Goal: Task Accomplishment & Management: Use online tool/utility

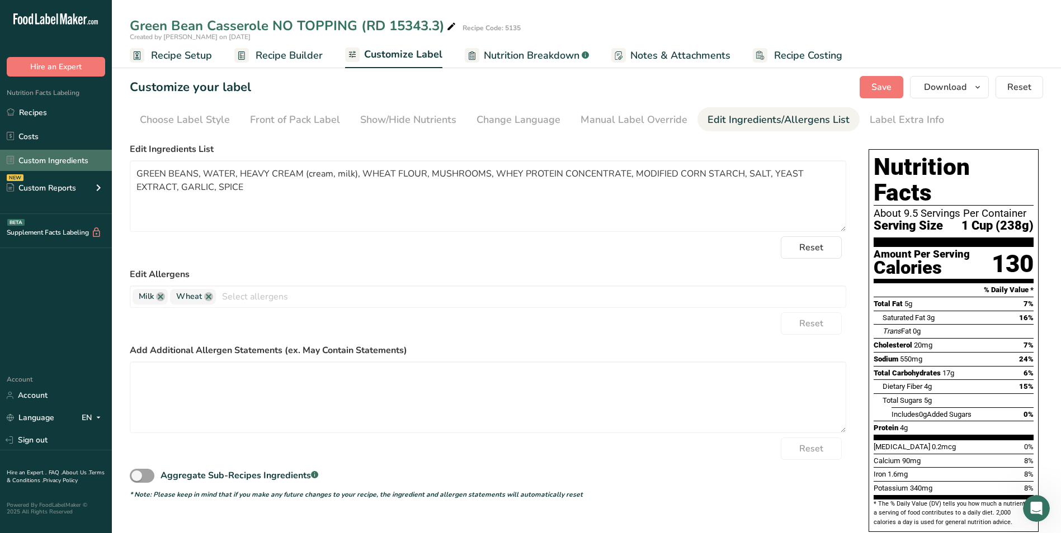
click at [18, 168] on link "Custom Ingredients" at bounding box center [56, 160] width 112 height 21
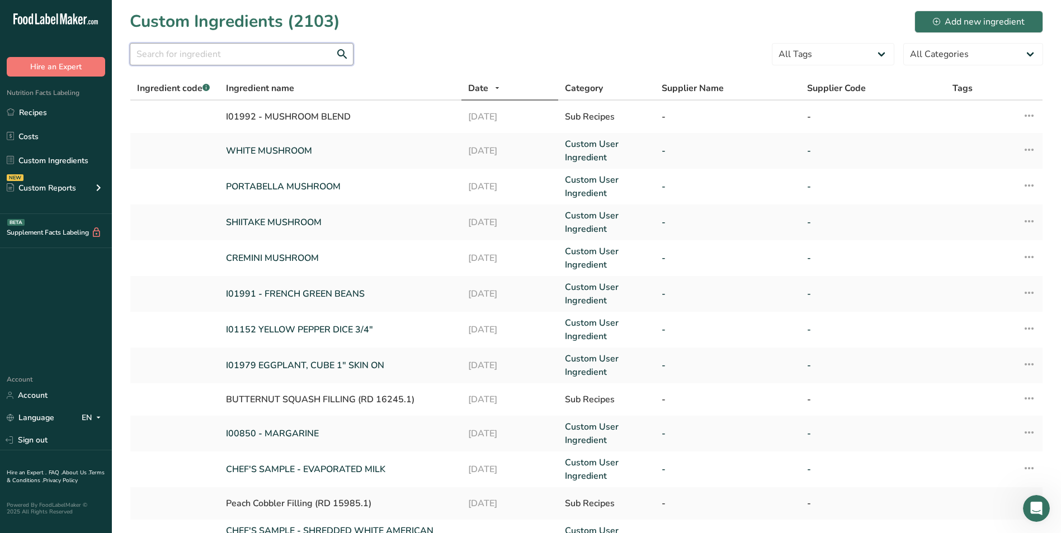
click at [202, 61] on input "text" at bounding box center [242, 54] width 224 height 22
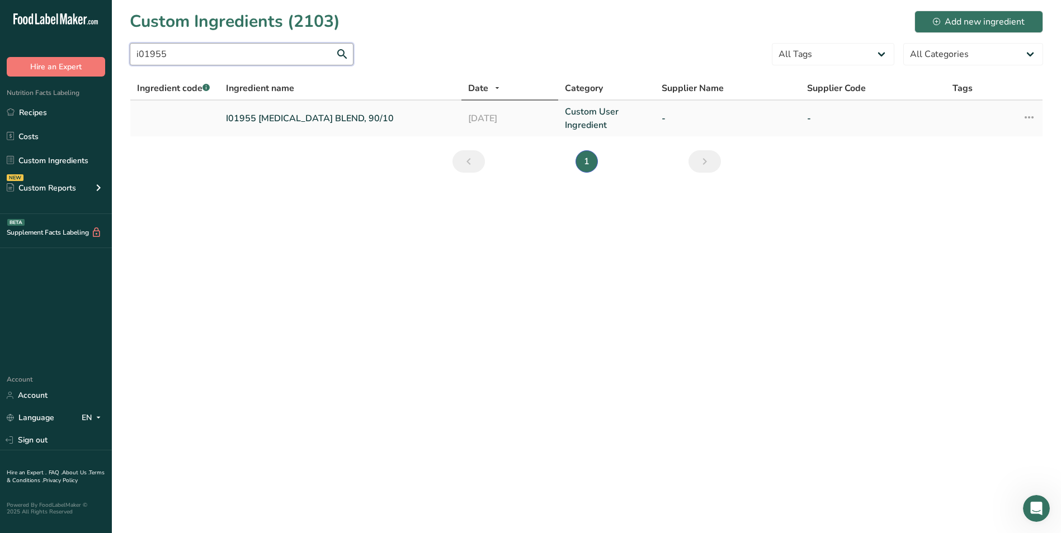
type input "i01955"
click at [249, 106] on td "I01955 SOYBEAN OIL BLEND, 90/10" at bounding box center [340, 119] width 242 height 36
click at [264, 118] on link "I01955 SOYBEAN OIL BLEND, 90/10" at bounding box center [340, 118] width 229 height 13
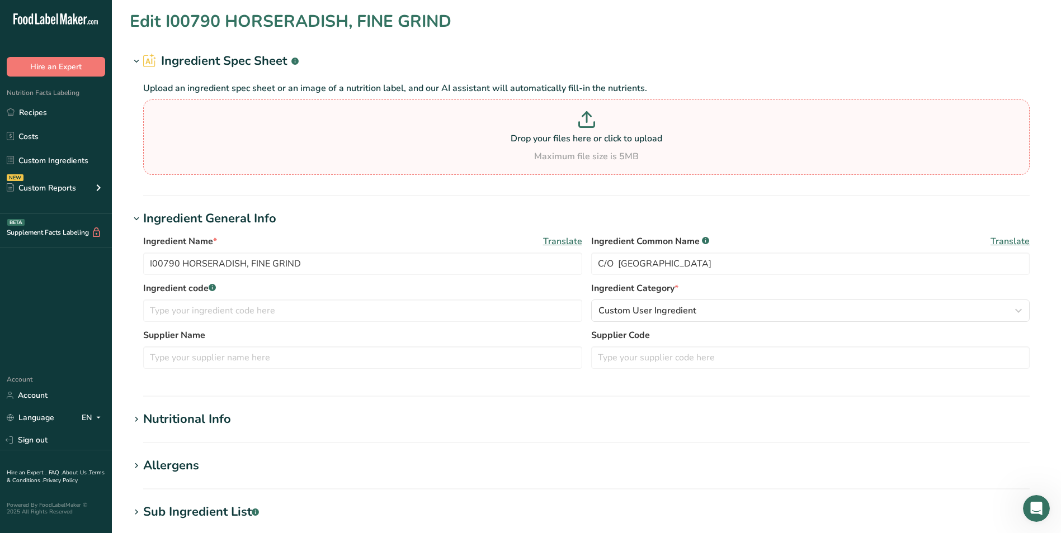
type input "I01955 SOYBEAN OIL BLEND, 90/10"
type input "C/O USA"
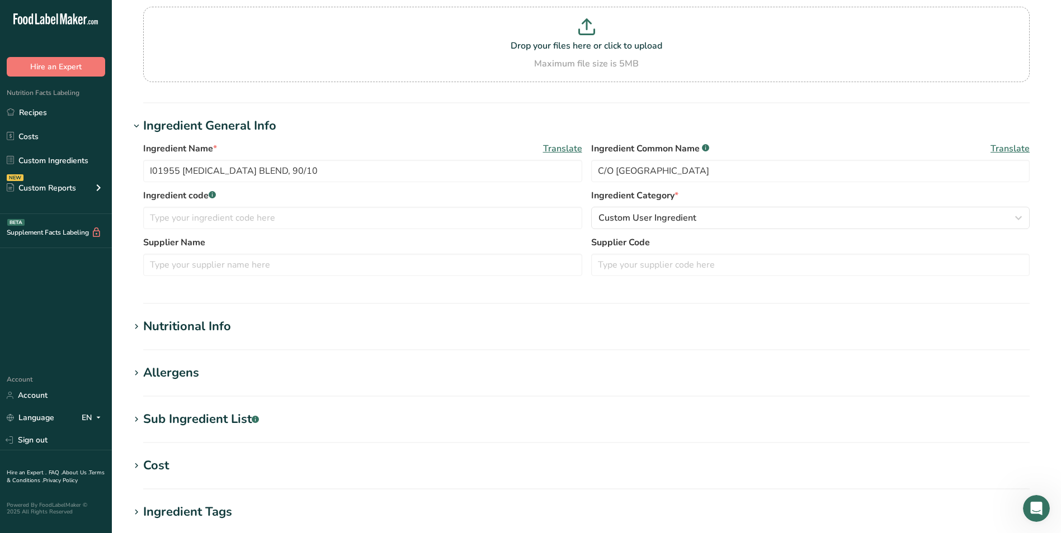
scroll to position [112, 0]
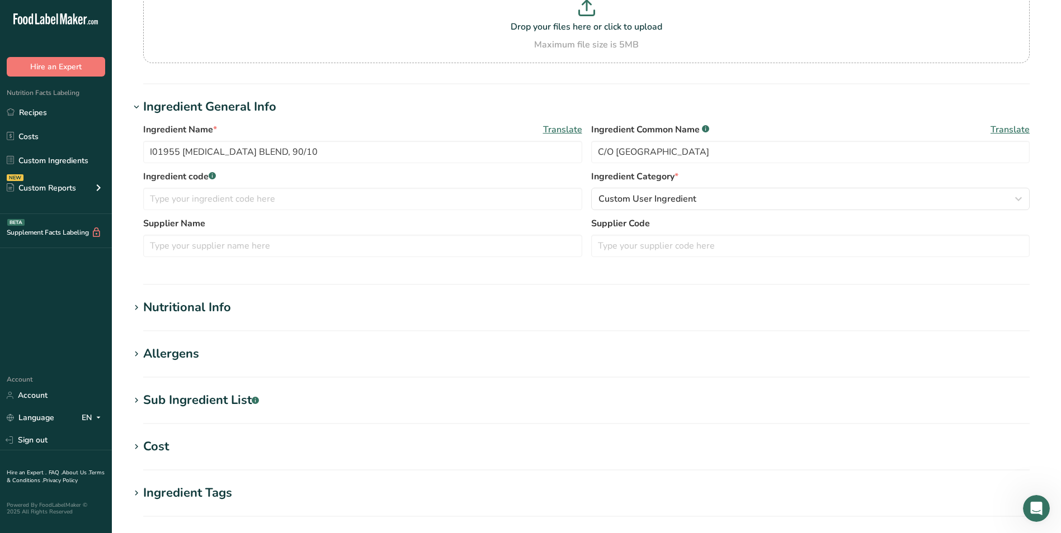
click at [180, 352] on div "Allergens" at bounding box center [171, 354] width 56 height 18
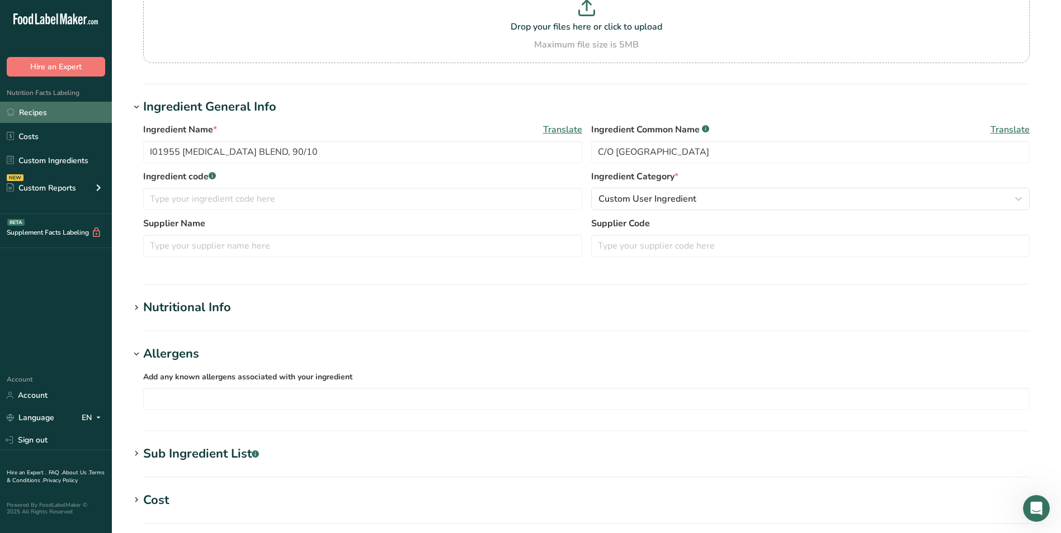
click at [93, 108] on link "Recipes" at bounding box center [56, 112] width 112 height 21
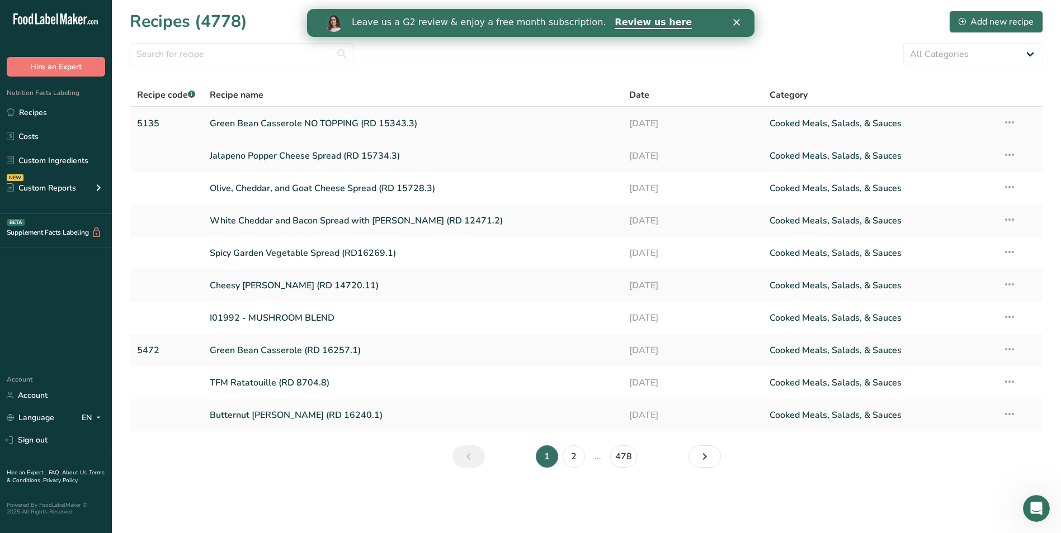
click at [290, 130] on link "Green Bean Casserole NO TOPPING (RD 15343.3)" at bounding box center [413, 123] width 406 height 23
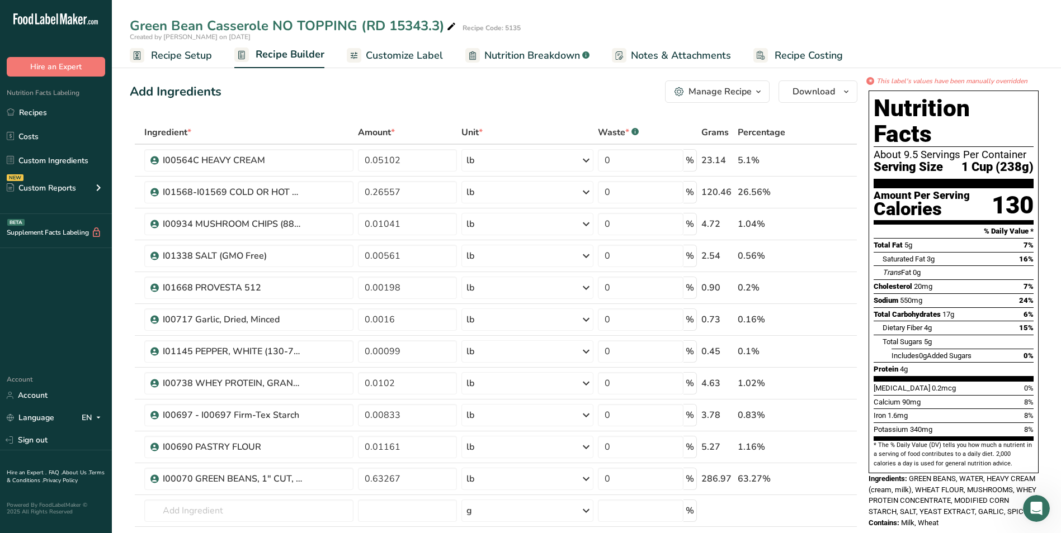
click at [427, 54] on span "Customize Label" at bounding box center [404, 55] width 77 height 15
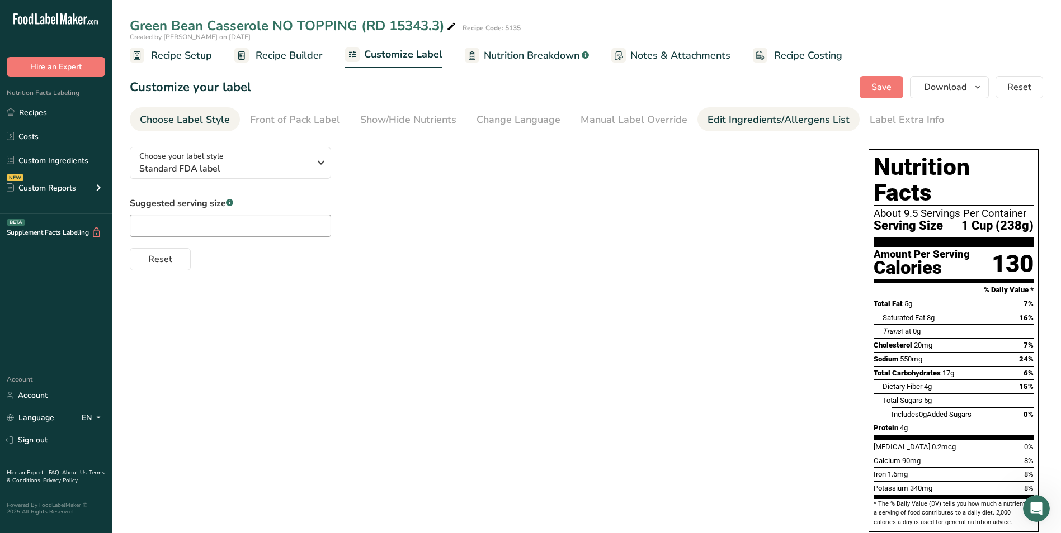
click at [784, 116] on div "Edit Ingredients/Allergens List" at bounding box center [778, 119] width 142 height 15
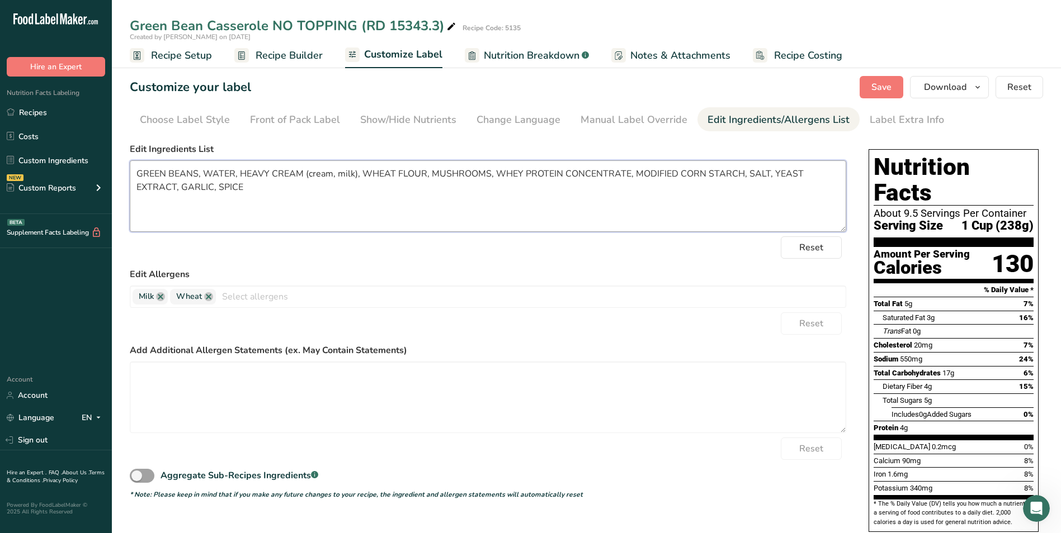
drag, startPoint x: 212, startPoint y: 190, endPoint x: 146, endPoint y: 175, distance: 67.0
click at [135, 174] on textarea "GREEN BEANS, WATER, HEAVY CREAM (cream, milk), WHEAT FLOUR, MUSHROOMS, WHEY PRO…" at bounding box center [488, 196] width 716 height 72
click at [291, 60] on span "Recipe Builder" at bounding box center [289, 55] width 67 height 15
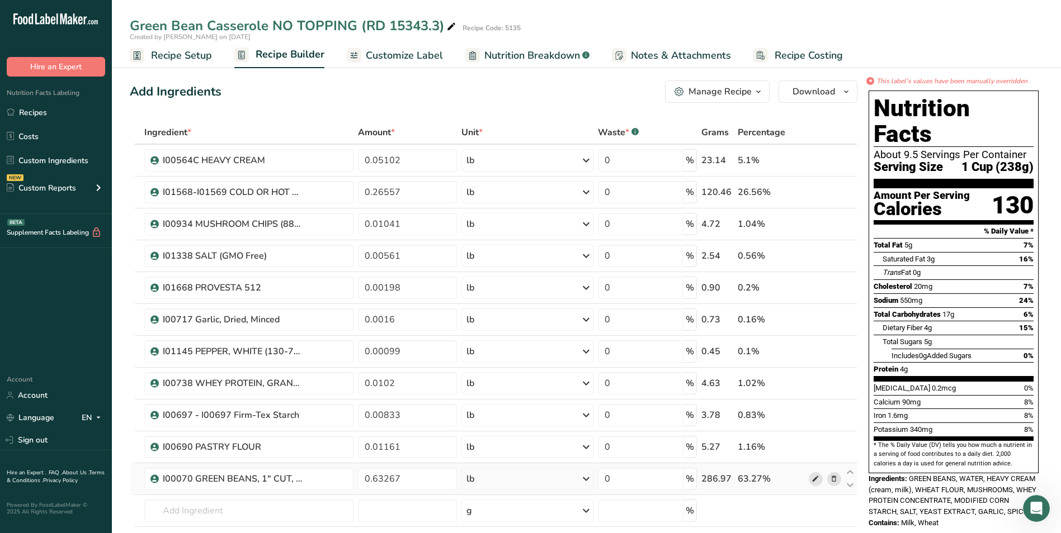
click at [813, 481] on icon at bounding box center [815, 480] width 8 height 12
click at [817, 166] on icon at bounding box center [815, 161] width 8 height 12
click at [811, 449] on span at bounding box center [815, 447] width 13 height 13
click at [815, 224] on icon at bounding box center [815, 225] width 8 height 12
click at [813, 382] on icon at bounding box center [815, 384] width 8 height 12
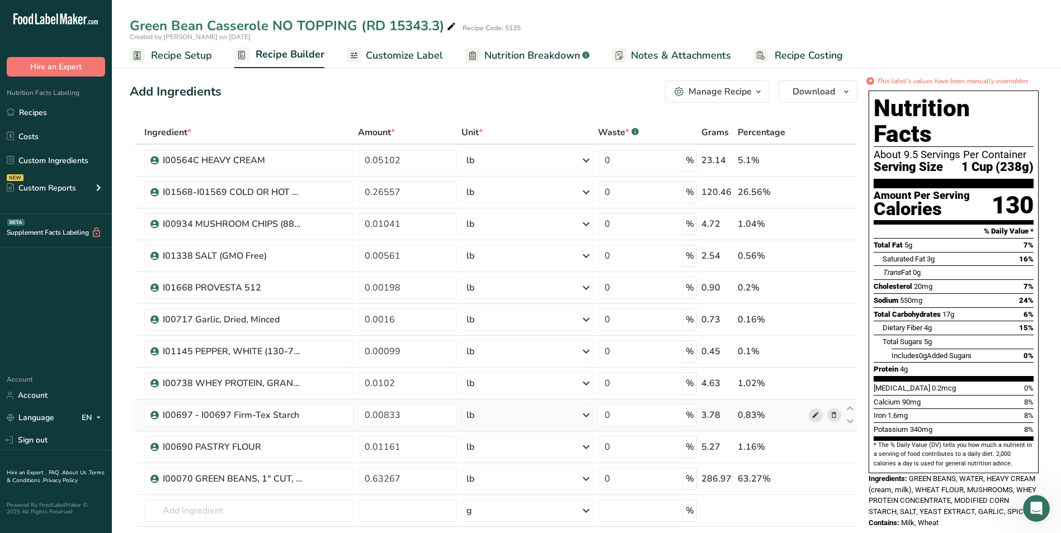
click at [814, 420] on icon at bounding box center [815, 416] width 8 height 12
click at [811, 257] on icon at bounding box center [815, 256] width 8 height 12
click at [812, 287] on icon at bounding box center [815, 288] width 8 height 12
click at [815, 318] on icon at bounding box center [815, 320] width 8 height 12
click at [814, 353] on icon at bounding box center [815, 352] width 8 height 12
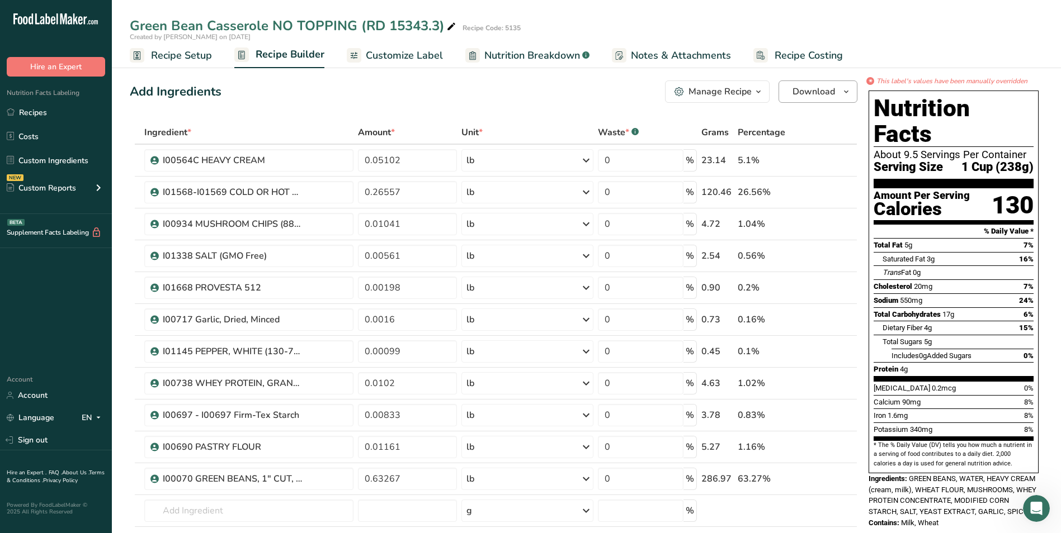
drag, startPoint x: 809, startPoint y: 74, endPoint x: 816, endPoint y: 84, distance: 12.3
click at [809, 74] on section "Add Ingredients Manage Recipe Delete Recipe Duplicate Recipe Scale Recipe Save …" at bounding box center [586, 534] width 949 height 953
click at [817, 86] on span "Download" at bounding box center [813, 91] width 42 height 13
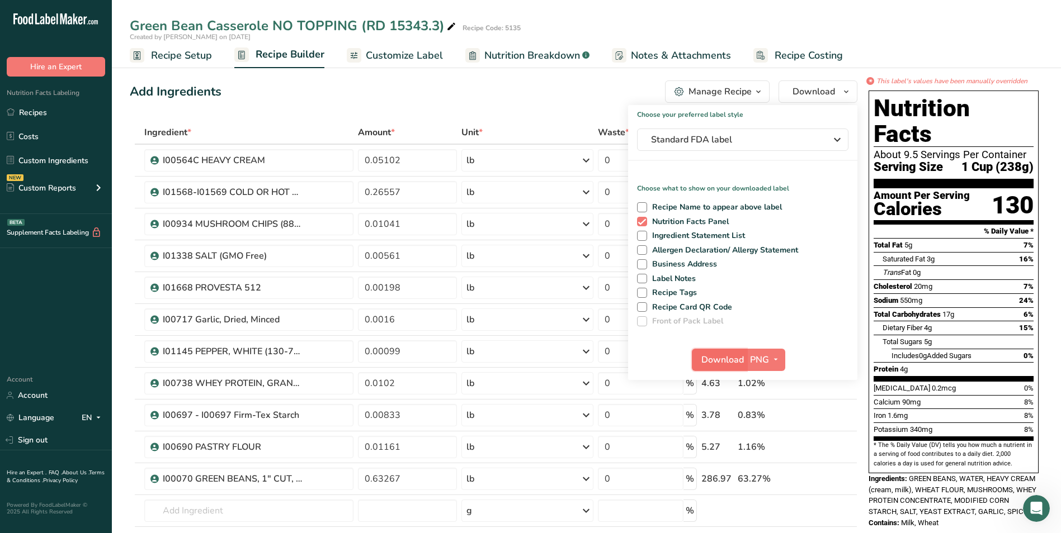
click at [736, 360] on span "Download" at bounding box center [722, 359] width 42 height 13
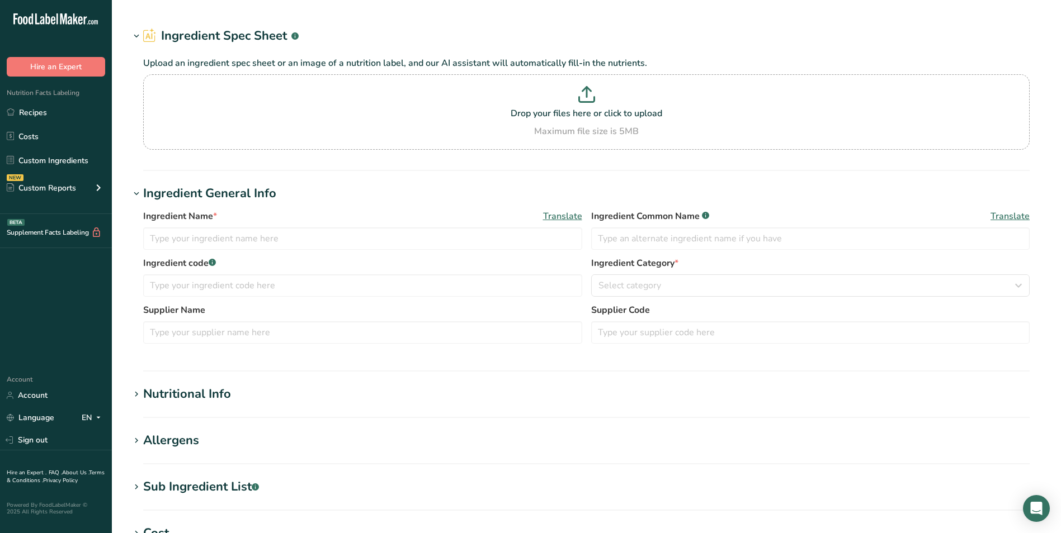
type input "I00070 GREEN BEANS, 1" CUT, IQF (I00070A) (GMO Free)"
type input "C/O USA"
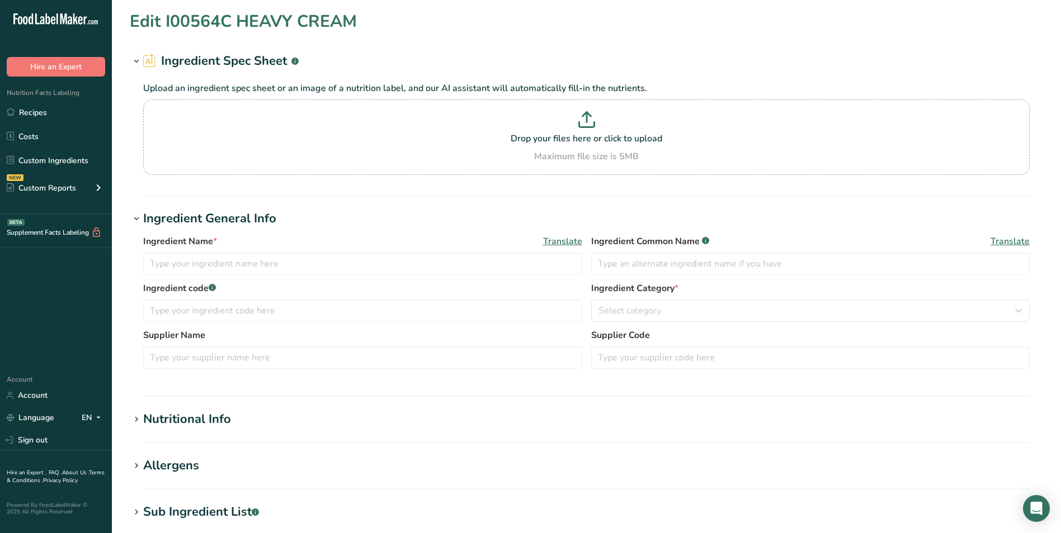
type input "I00564C HEAVY CREAM"
type input "C/O USA"
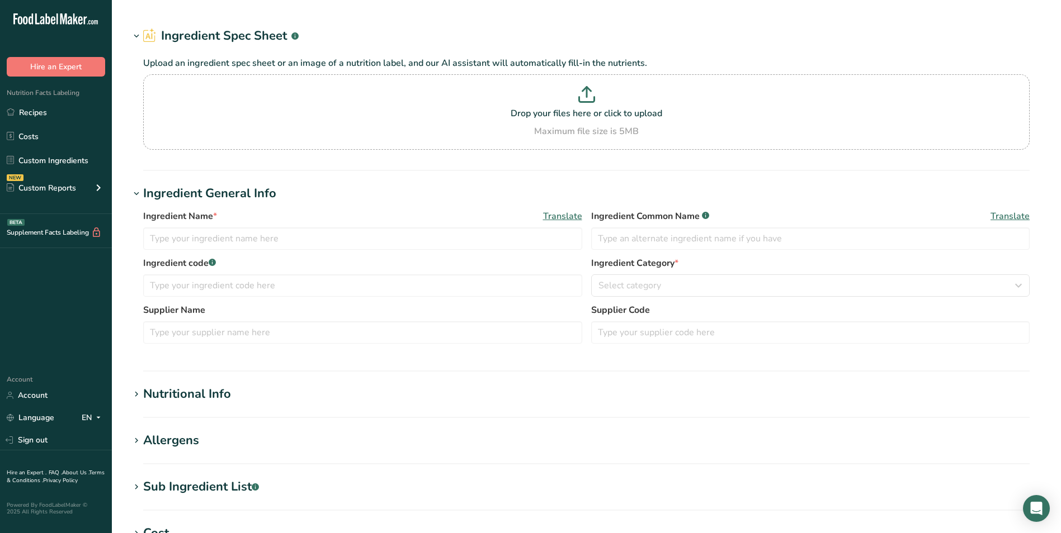
type input "I00690 PASTRY FLOUR"
type input "C/O [GEOGRAPHIC_DATA], [GEOGRAPHIC_DATA]"
type input "I00934 MUSHROOM CHIPS (8850275227R)"
type input "C/O [GEOGRAPHIC_DATA]"
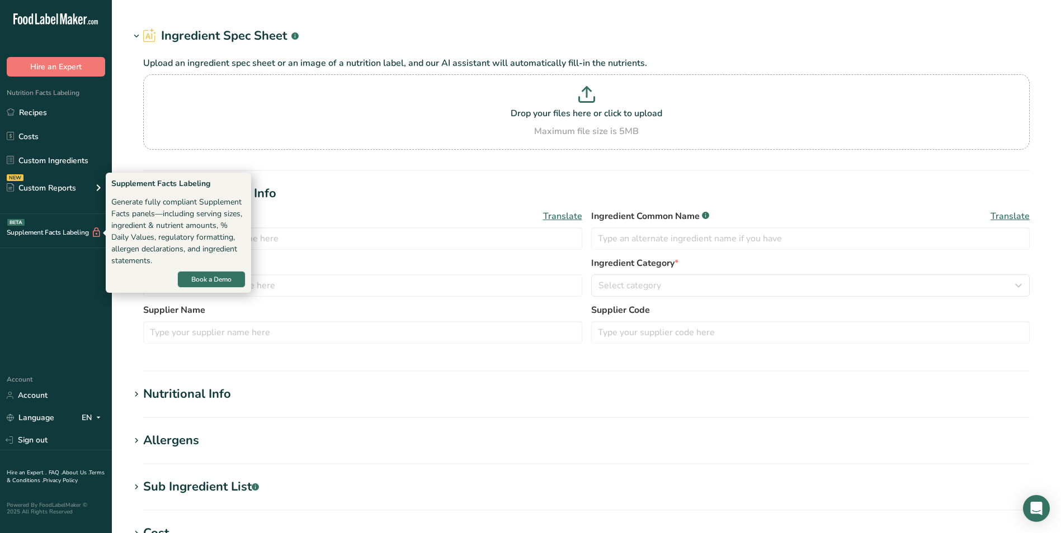
type input "I00738 WHEY PROTEIN, GRANDE"
type input "C/O USA"
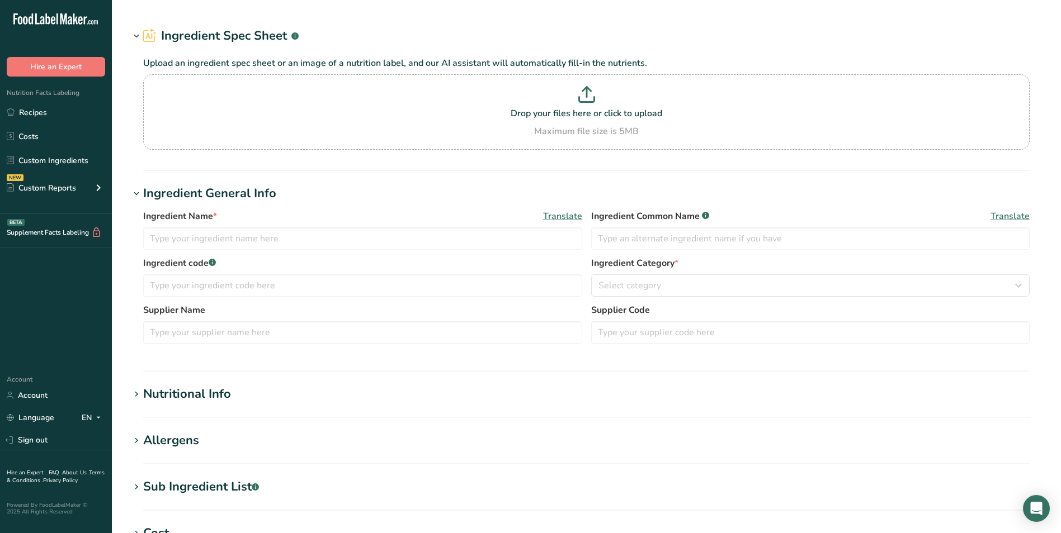
type input "I00697 - I00697 Firm-Tex Starch"
type input "C/O [GEOGRAPHIC_DATA]"
type input "I01338 SALT (GMO Free)"
type input "C/O USA"
type input "I01668 PROVESTA 512"
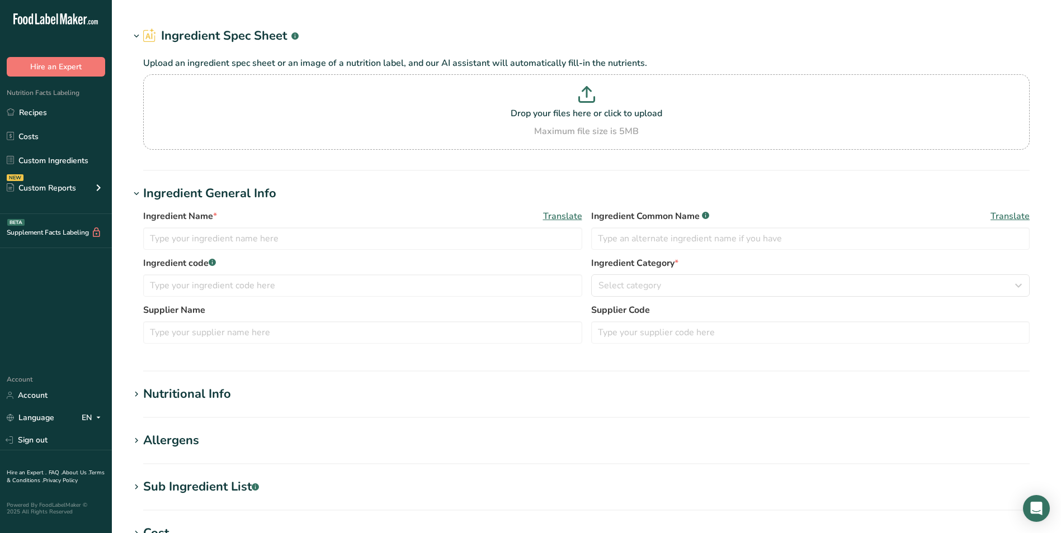
type input "C/O USA"
type input "I00717 Garlic, Dried, Minced"
type input "C/O [GEOGRAPHIC_DATA] OR [GEOGRAPHIC_DATA]"
type input "I01145 PEPPER, WHITE (130-7510) (GMO-Free)"
type input "c/o [GEOGRAPHIC_DATA], [GEOGRAPHIC_DATA], [GEOGRAPHIC_DATA]"
